Goal: Task Accomplishment & Management: Use online tool/utility

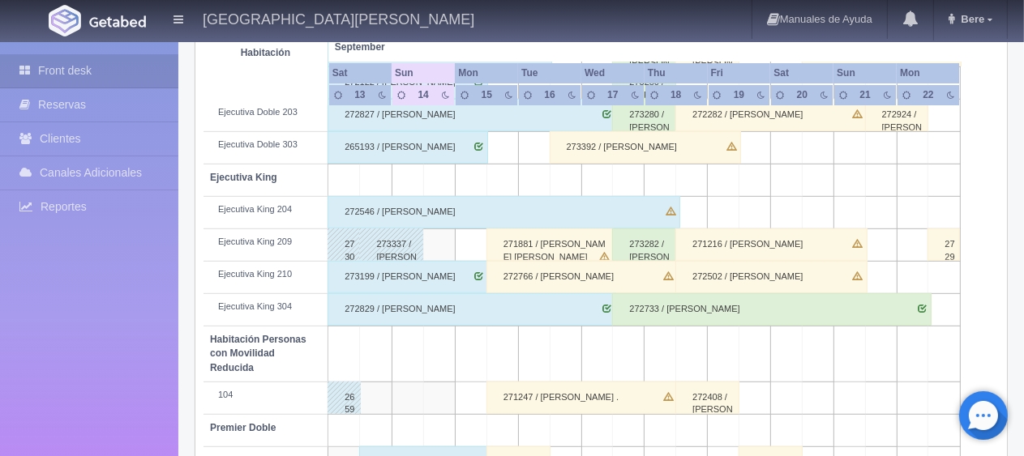
scroll to position [730, 0]
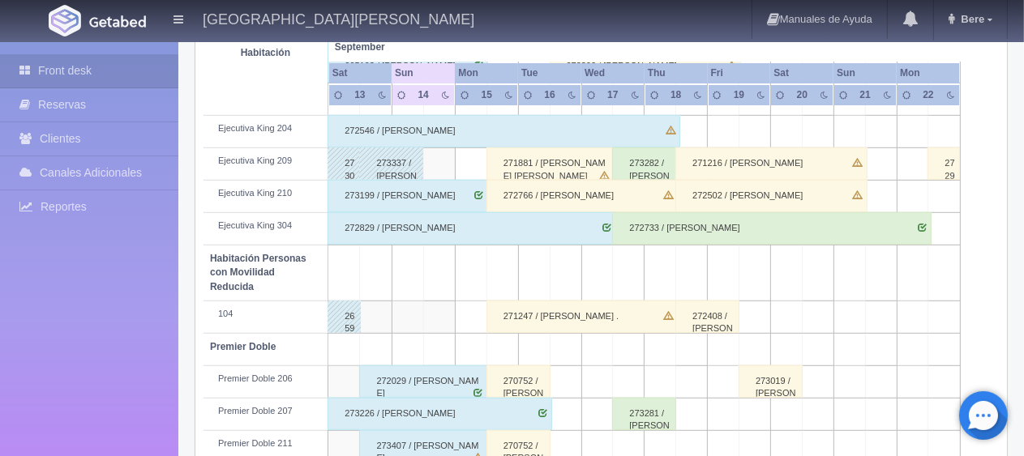
click at [507, 436] on div "270752 / [PERSON_NAME]" at bounding box center [518, 446] width 64 height 32
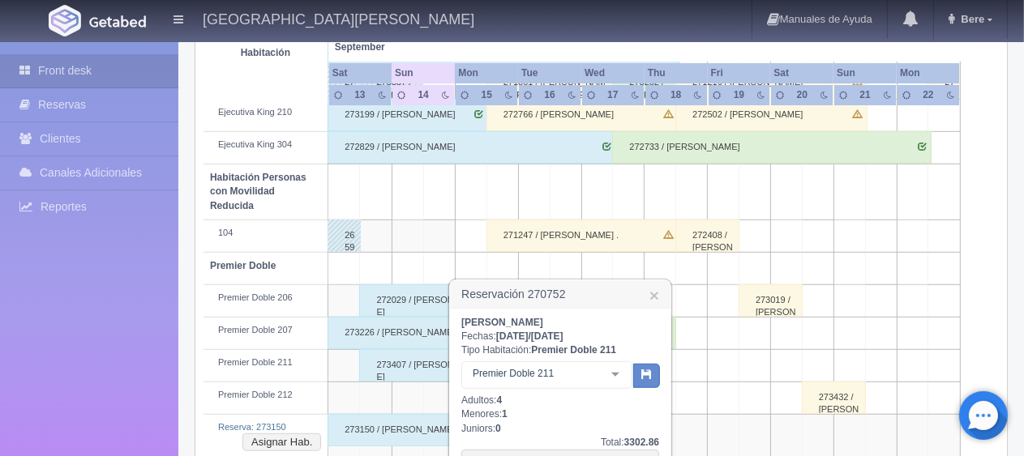
scroll to position [959, 0]
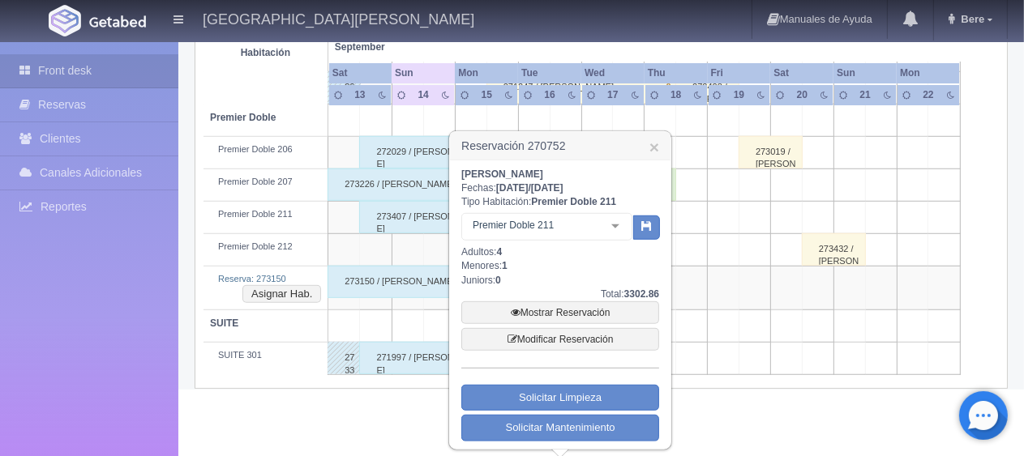
click at [660, 148] on h3 "Reservación 270752 ×" at bounding box center [560, 146] width 220 height 28
click at [655, 144] on link "×" at bounding box center [654, 147] width 10 height 17
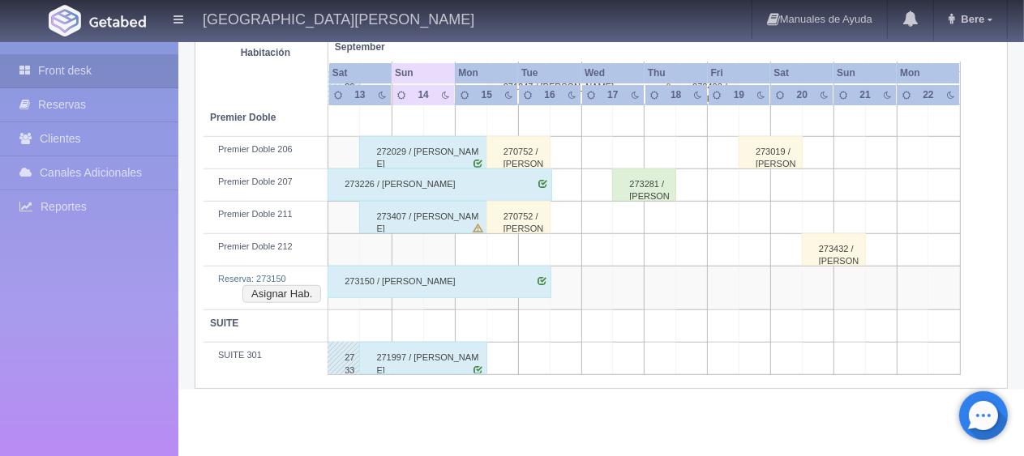
scroll to position [894, 0]
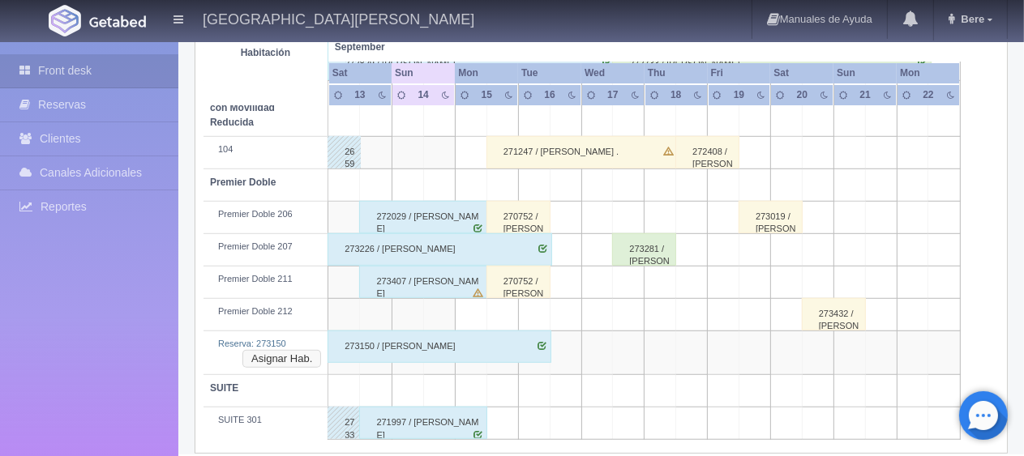
click at [297, 350] on button "Asignar Hab." at bounding box center [281, 359] width 79 height 18
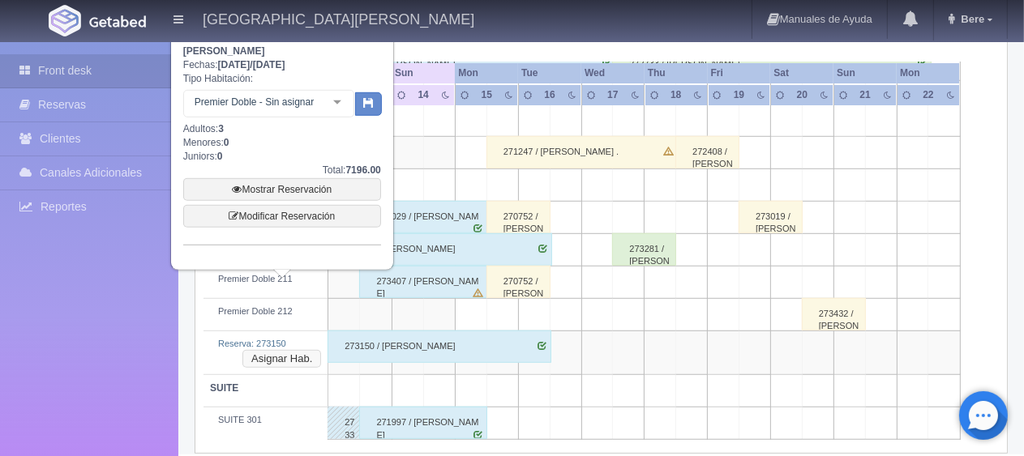
scroll to position [813, 0]
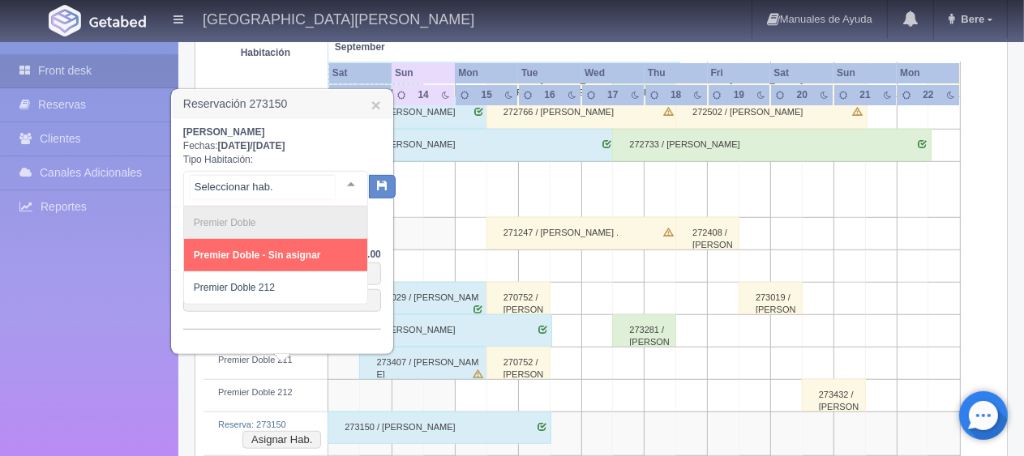
click at [337, 180] on div at bounding box center [351, 184] width 32 height 24
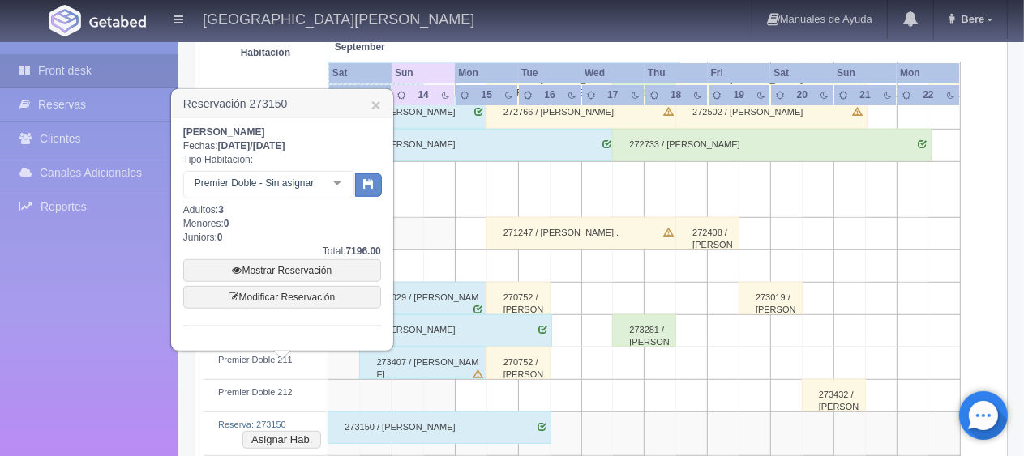
click at [153, 362] on div "Front desk Reservas Clientes Canales Adicionales Channex Reportes Reporte del d…" at bounding box center [89, 270] width 178 height 456
click at [336, 182] on div at bounding box center [337, 184] width 32 height 24
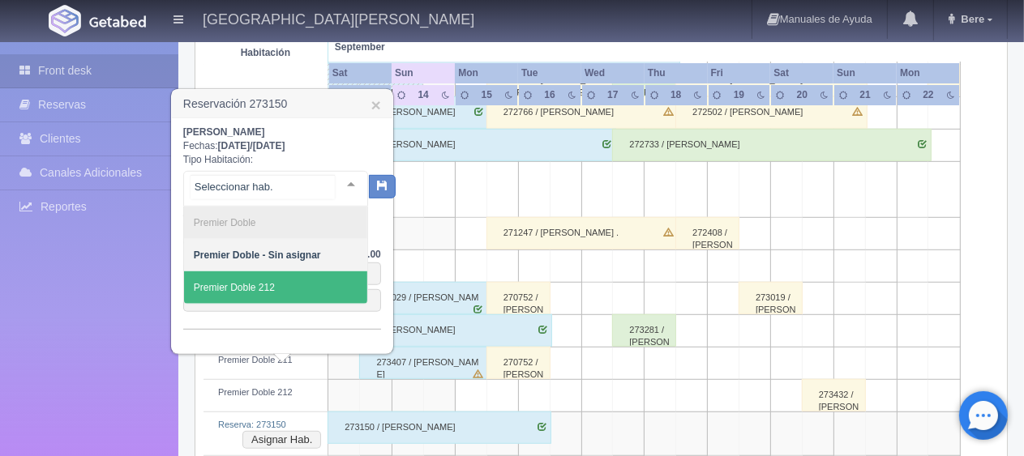
click at [308, 280] on span "Premier Doble 212" at bounding box center [275, 288] width 183 height 32
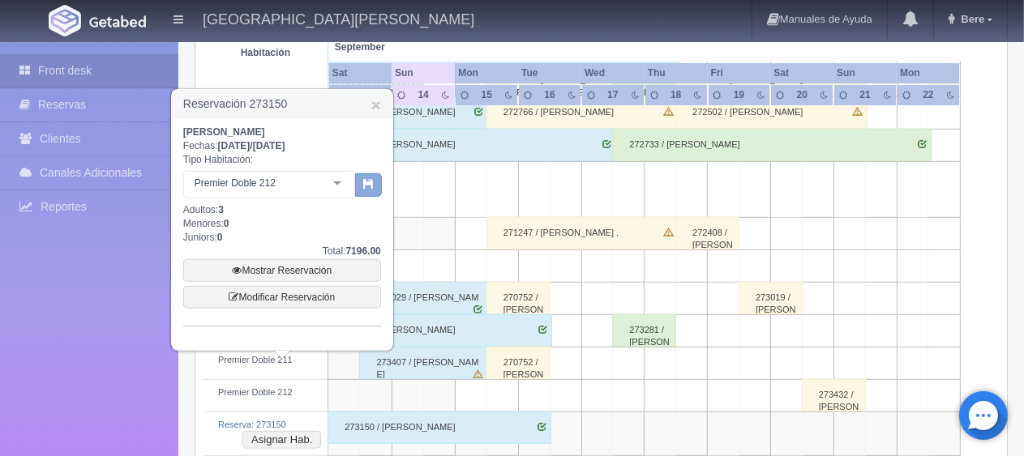
click at [362, 186] on button "button" at bounding box center [368, 185] width 27 height 24
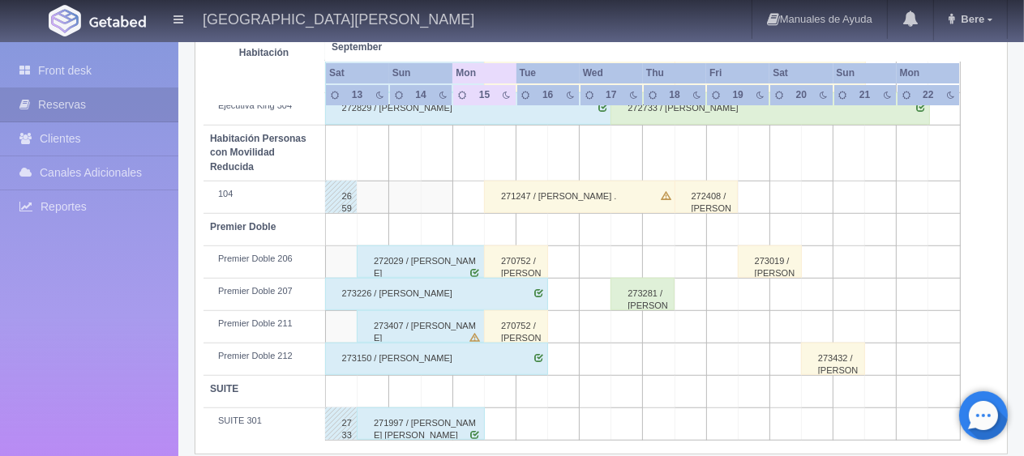
scroll to position [864, 0]
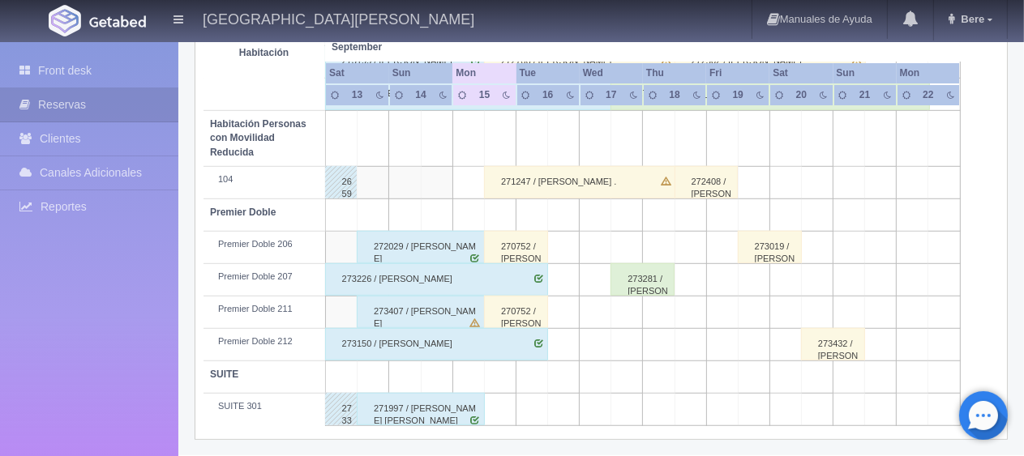
click at [447, 315] on div "273407 / [PERSON_NAME]" at bounding box center [421, 312] width 128 height 32
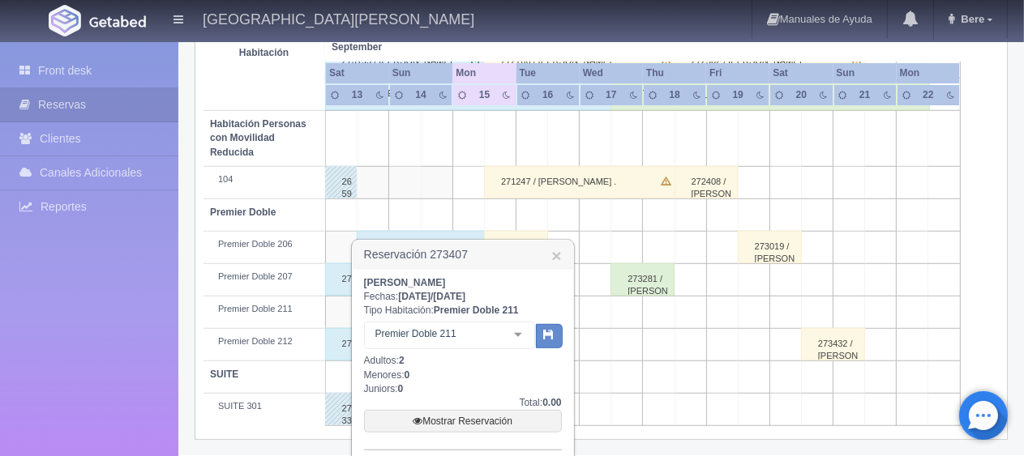
scroll to position [977, 0]
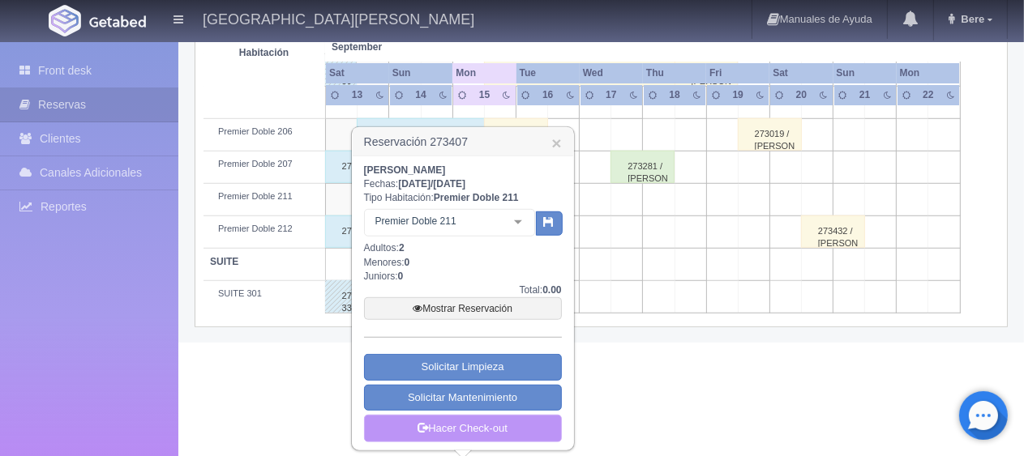
click at [461, 428] on link "Hacer Check-out" at bounding box center [463, 429] width 198 height 28
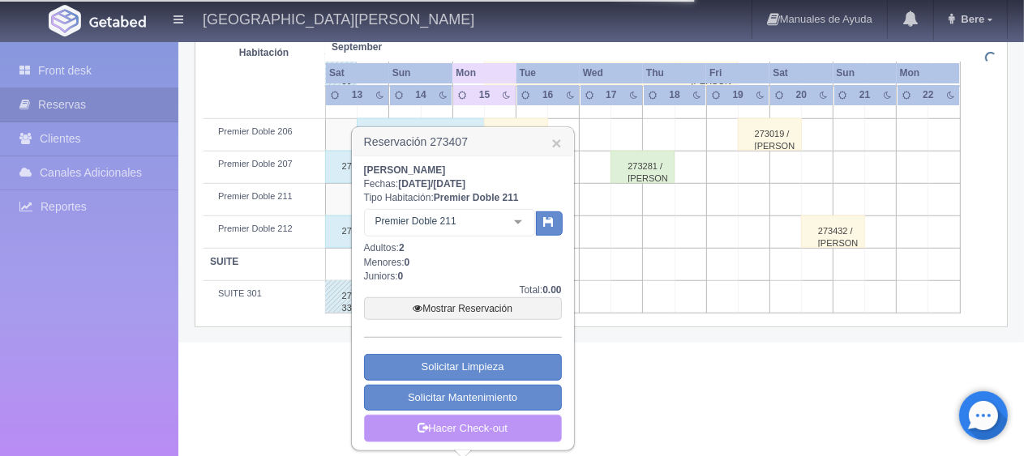
click at [443, 421] on link "Hacer Check-out" at bounding box center [463, 429] width 198 height 28
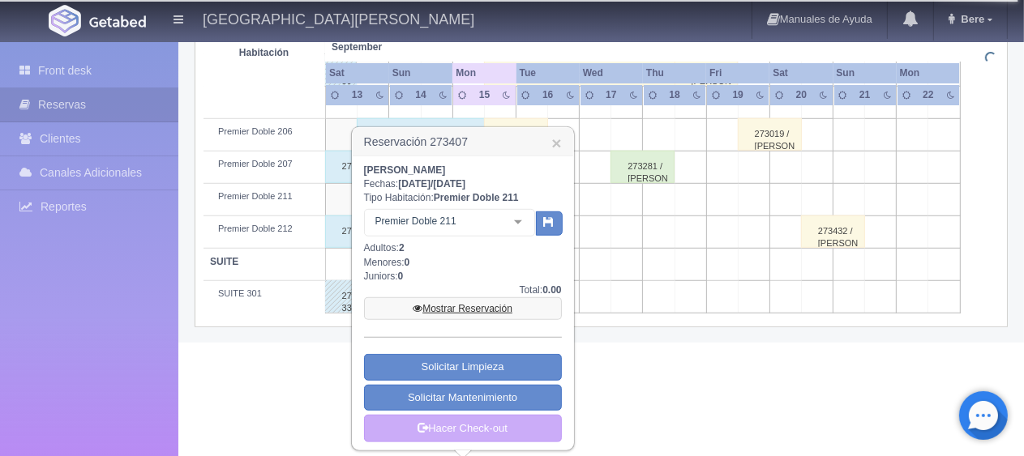
click at [460, 307] on link "Mostrar Reservación" at bounding box center [463, 308] width 198 height 23
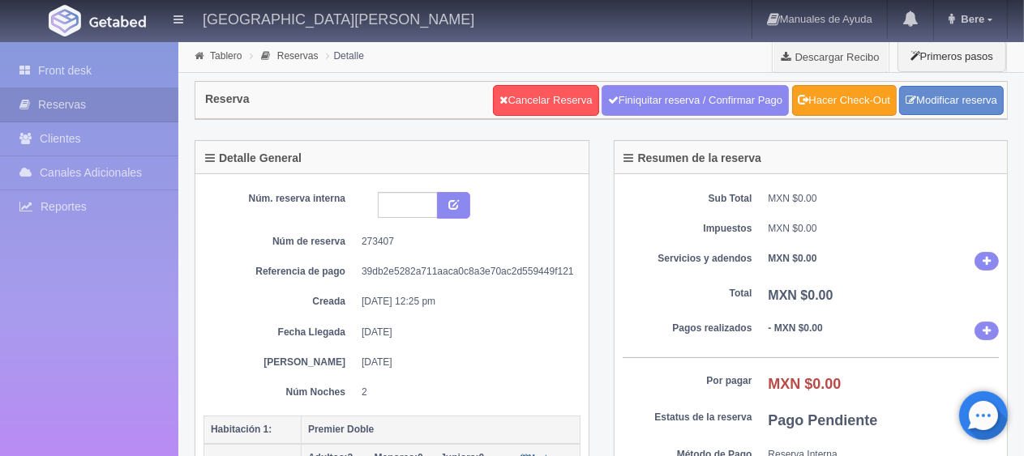
click at [809, 104] on link "Hacer Check-Out" at bounding box center [844, 100] width 105 height 31
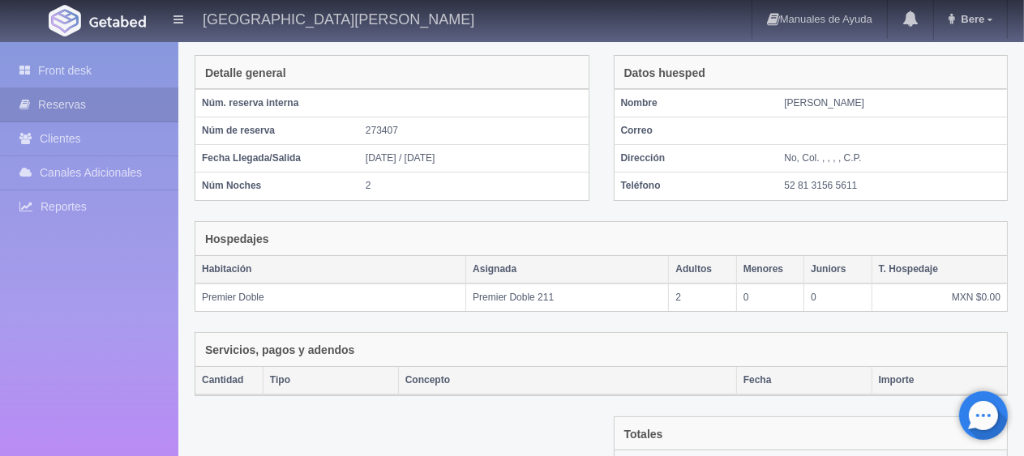
scroll to position [233, 0]
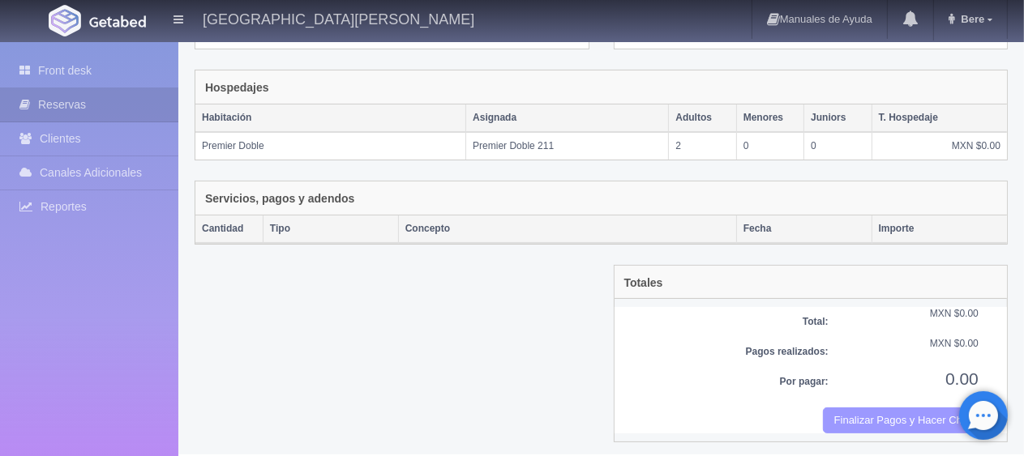
click at [882, 420] on button "Finalizar Pagos y Hacer Checkout" at bounding box center [901, 421] width 156 height 27
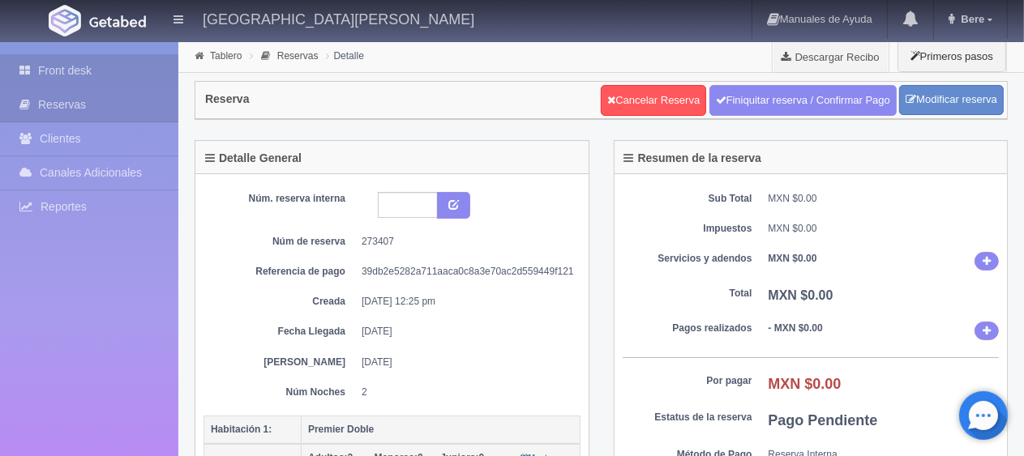
click at [133, 71] on link "Front desk" at bounding box center [89, 70] width 178 height 33
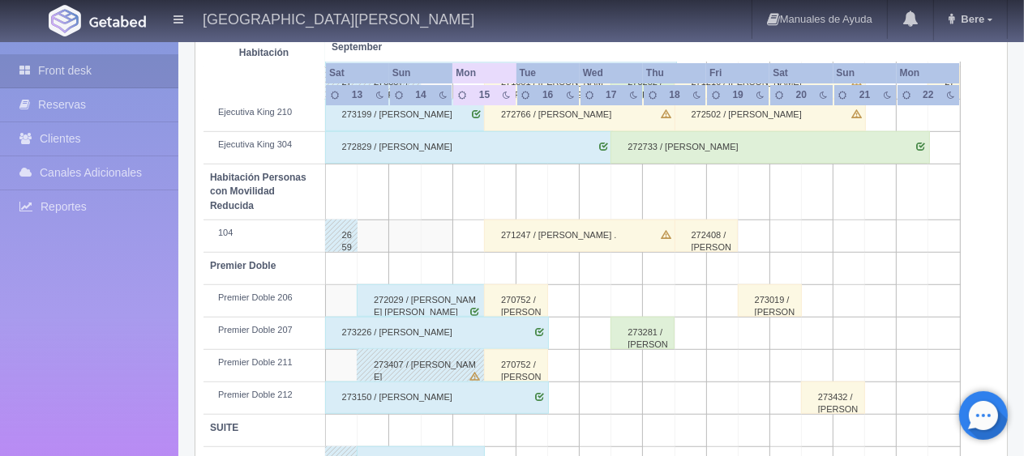
scroll to position [864, 0]
